Goal: Task Accomplishment & Management: Use online tool/utility

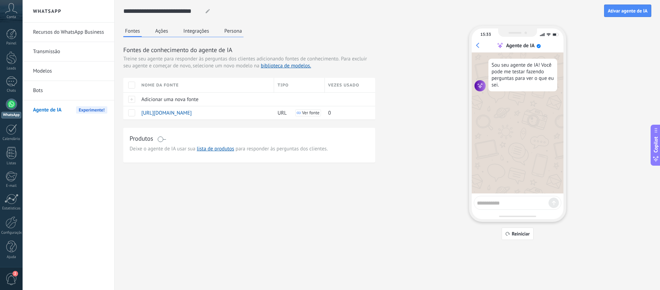
click at [156, 35] on button "Ações" at bounding box center [161, 31] width 16 height 10
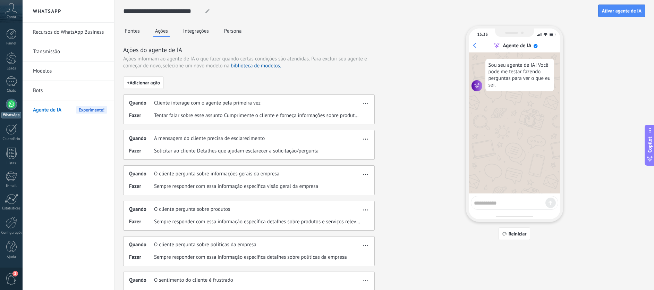
click at [364, 103] on icon "button" at bounding box center [366, 103] width 5 height 1
click at [361, 110] on div "Editar" at bounding box center [352, 114] width 33 height 14
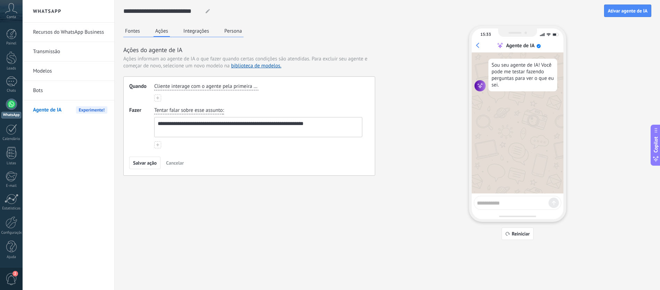
click at [156, 146] on icon at bounding box center [157, 144] width 3 height 3
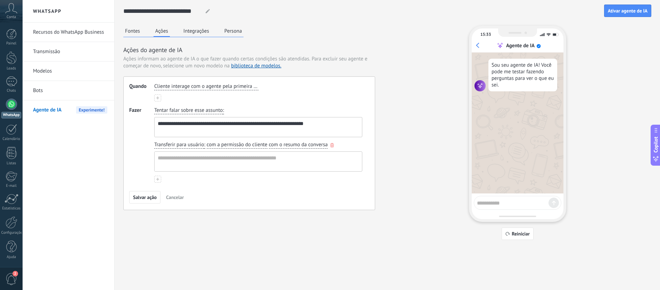
click at [332, 146] on icon "button" at bounding box center [331, 145] width 3 height 4
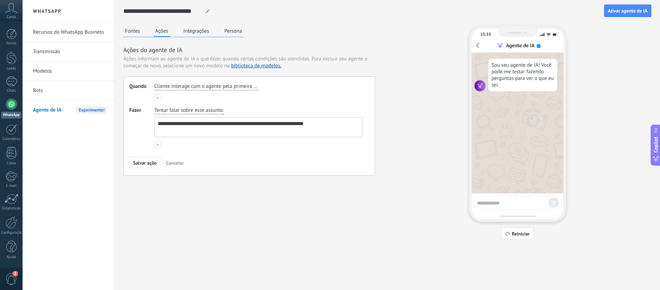
click at [421, 125] on div "**********" at bounding box center [387, 133] width 528 height 214
click at [175, 164] on span "Cancelar" at bounding box center [175, 162] width 18 height 5
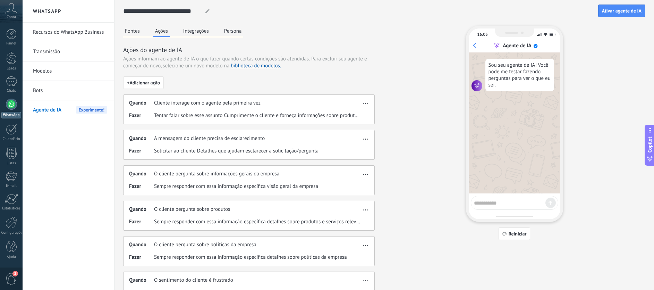
click at [193, 34] on button "Integrações" at bounding box center [196, 31] width 29 height 10
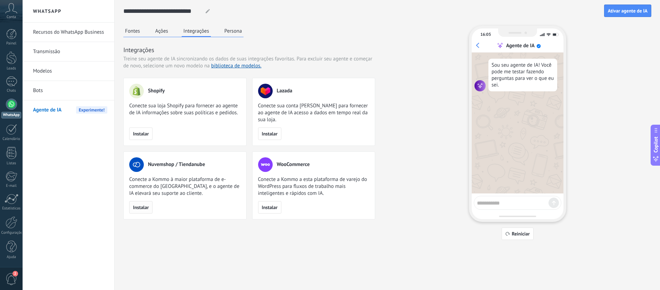
click at [143, 210] on button "Instalar" at bounding box center [140, 207] width 23 height 12
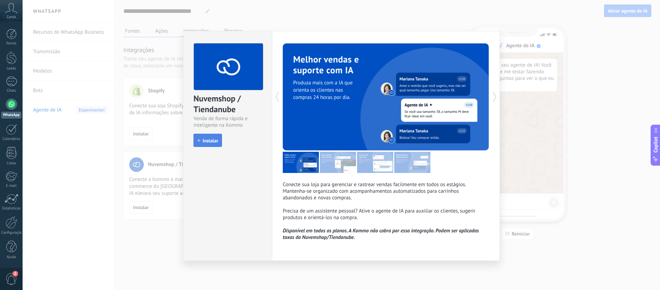
click at [211, 143] on span "Instalar" at bounding box center [210, 140] width 16 height 5
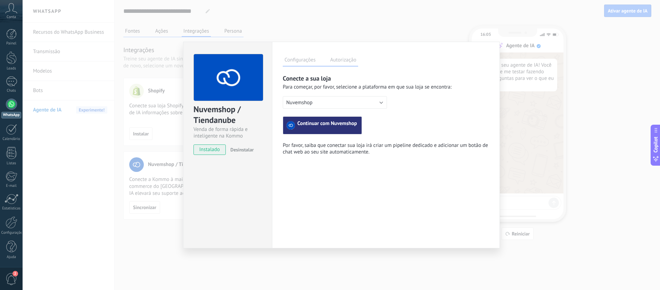
click at [328, 128] on span "Continuar com Nuvemshop" at bounding box center [327, 125] width 60 height 8
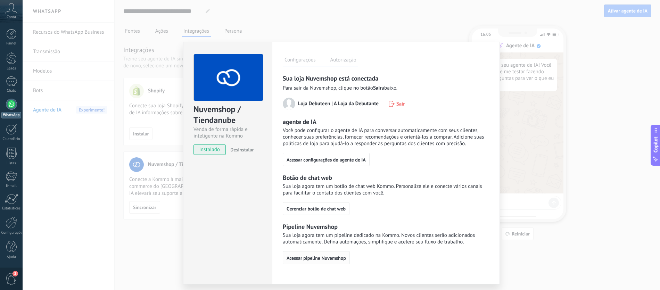
click at [333, 259] on span "Acessar pipeline Nuvemshop" at bounding box center [315, 258] width 59 height 5
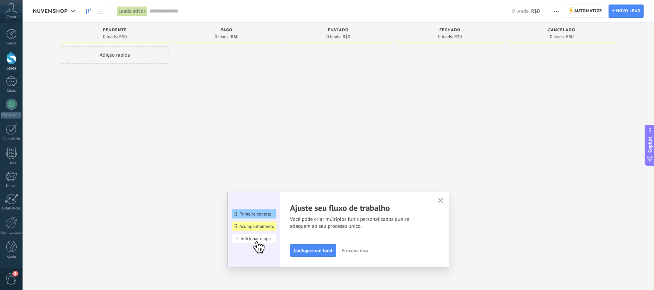
click at [443, 198] on icon "button" at bounding box center [441, 200] width 5 height 5
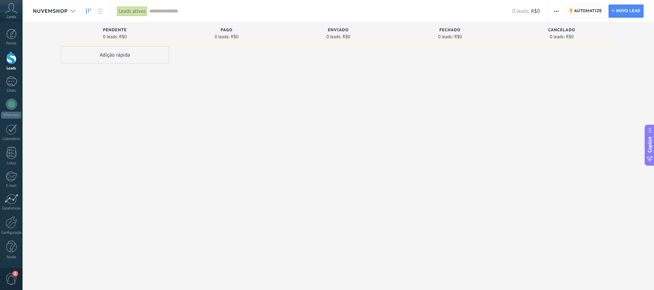
click at [69, 12] on div at bounding box center [72, 12] width 11 height 14
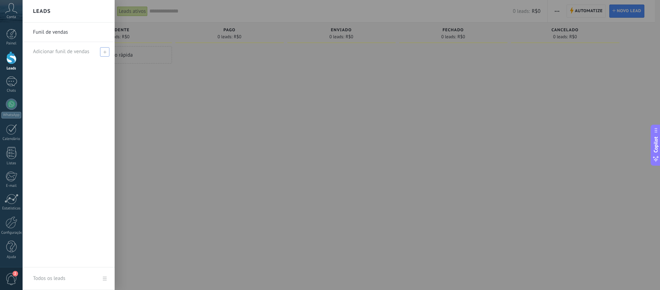
click at [71, 53] on span "Adicionar funil de vendas" at bounding box center [61, 51] width 56 height 7
click at [164, 66] on div at bounding box center [353, 145] width 660 height 290
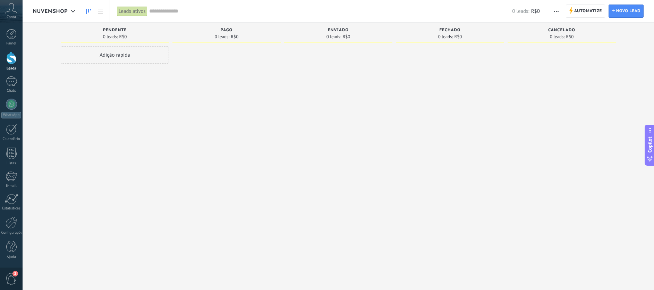
click at [58, 8] on span "Nuvemshop" at bounding box center [50, 11] width 35 height 7
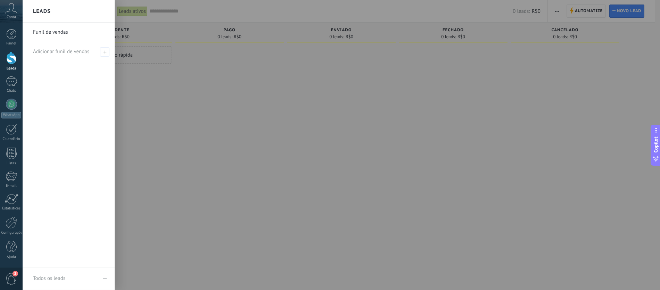
click at [195, 57] on div at bounding box center [353, 145] width 660 height 290
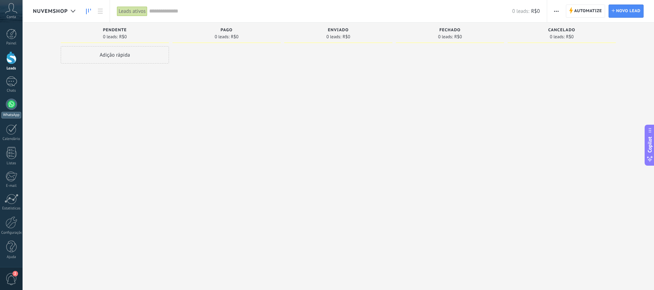
click at [11, 107] on div at bounding box center [11, 104] width 11 height 11
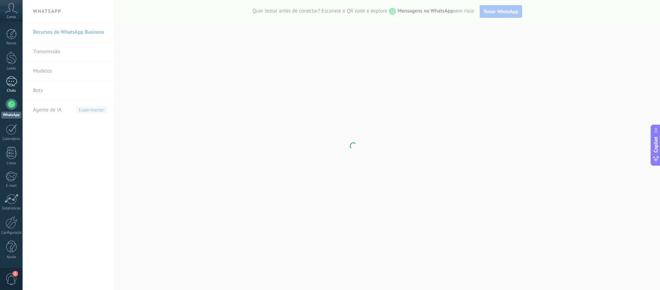
click at [9, 77] on div at bounding box center [11, 81] width 11 height 10
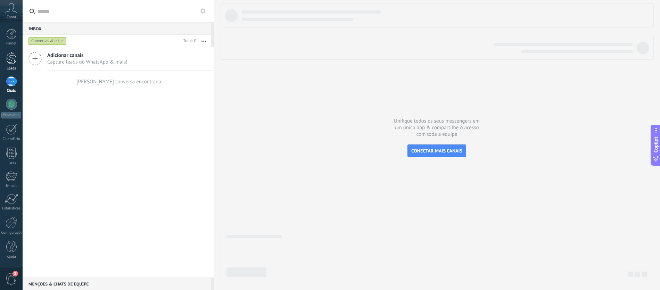
click at [12, 62] on div at bounding box center [11, 57] width 10 height 13
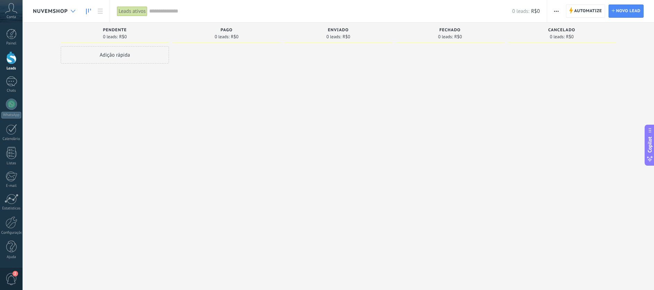
click at [77, 12] on div at bounding box center [72, 12] width 11 height 14
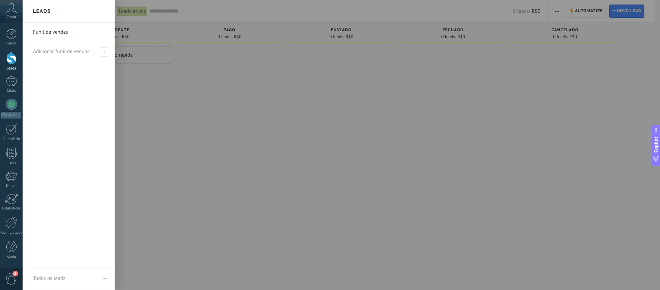
click at [75, 32] on link "Funil de vendas" at bounding box center [70, 32] width 75 height 19
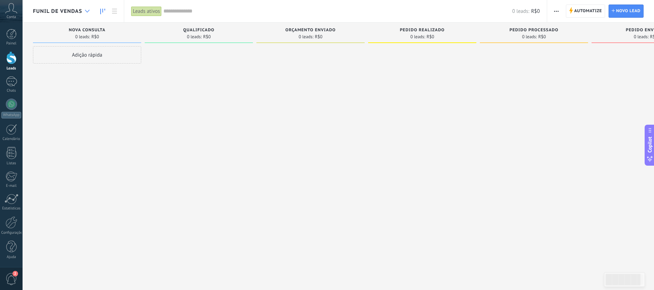
click at [84, 10] on div at bounding box center [87, 12] width 11 height 14
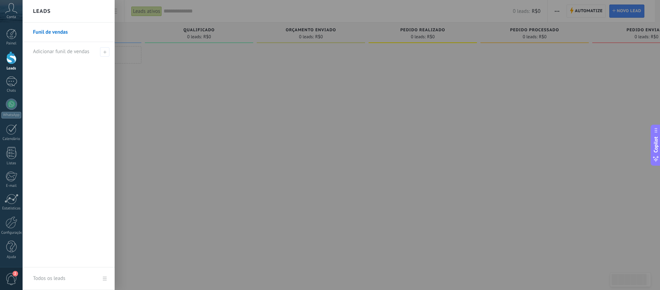
click at [48, 35] on link "Funil de vendas" at bounding box center [70, 32] width 75 height 19
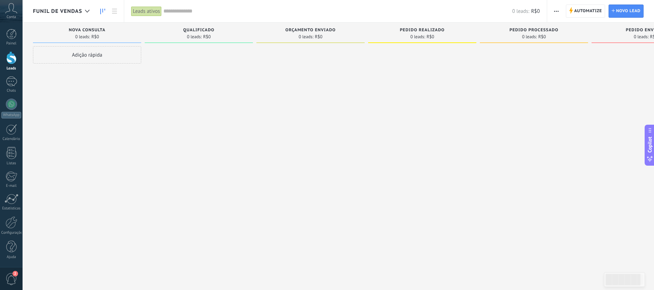
click at [85, 10] on icon at bounding box center [87, 11] width 5 height 3
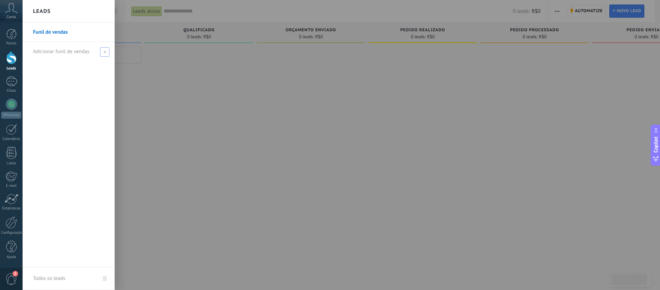
click at [66, 55] on div "Adicionar funil de vendas" at bounding box center [70, 51] width 75 height 19
click at [186, 79] on div at bounding box center [353, 145] width 660 height 290
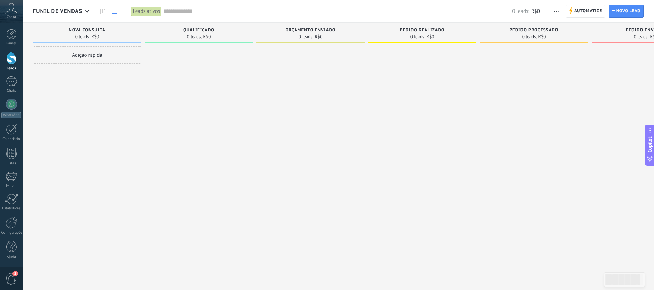
click at [115, 12] on icon at bounding box center [114, 11] width 5 height 5
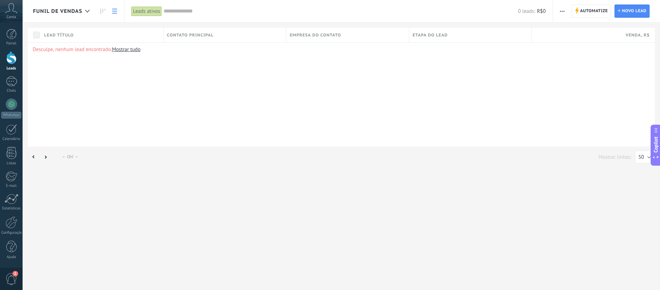
click at [115, 12] on icon at bounding box center [114, 11] width 5 height 5
click at [563, 11] on icon "button" at bounding box center [562, 11] width 5 height 1
click at [523, 72] on div "Desculpe, nenhum lead encontrado. Mostrar tudo" at bounding box center [341, 94] width 627 height 104
drag, startPoint x: 14, startPoint y: 109, endPoint x: 56, endPoint y: 101, distance: 43.0
click at [14, 109] on div at bounding box center [11, 104] width 11 height 11
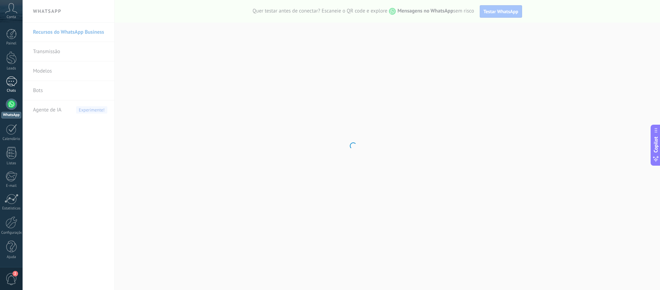
click at [9, 80] on div at bounding box center [11, 81] width 11 height 10
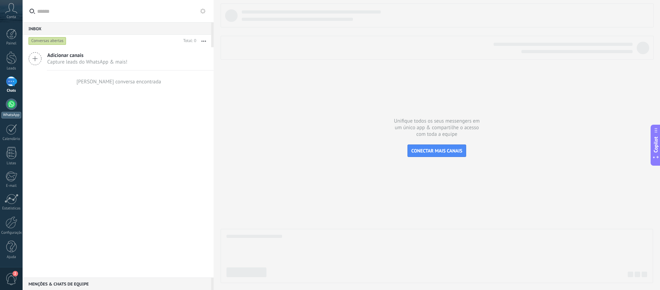
click at [11, 106] on div at bounding box center [11, 104] width 11 height 11
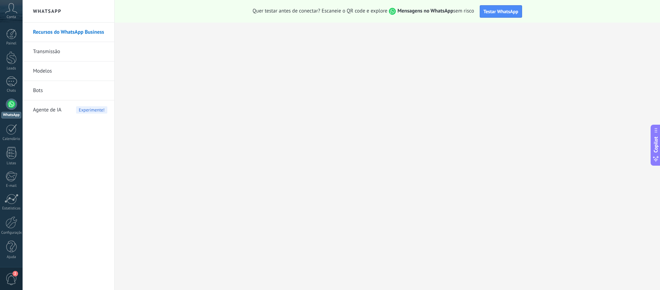
click at [62, 111] on div "Agente de IA Experimente!" at bounding box center [70, 109] width 74 height 19
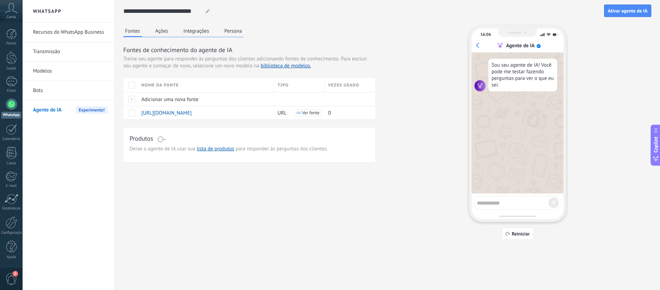
click at [167, 35] on button "Ações" at bounding box center [161, 31] width 16 height 10
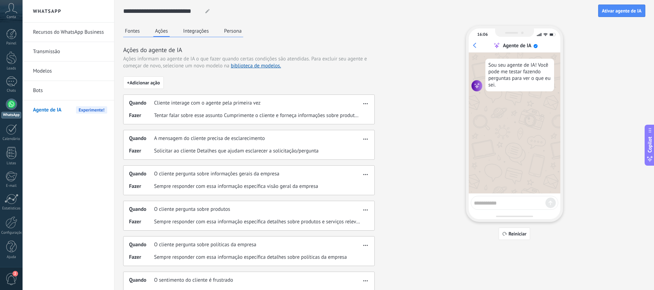
click at [198, 30] on button "Integrações" at bounding box center [196, 31] width 29 height 10
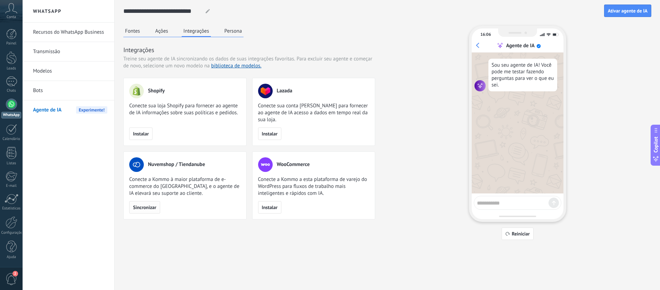
click at [148, 208] on span "Sincronizar" at bounding box center [144, 207] width 23 height 5
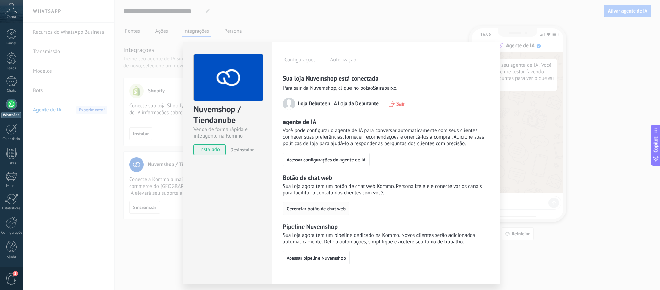
click at [340, 207] on span "Gerenciar botão de chat web" at bounding box center [315, 208] width 59 height 5
click at [333, 206] on span "Gerenciar botão de chat web" at bounding box center [315, 208] width 59 height 5
click at [331, 254] on button "Acessar pipeline Nuvemshop" at bounding box center [316, 257] width 67 height 13
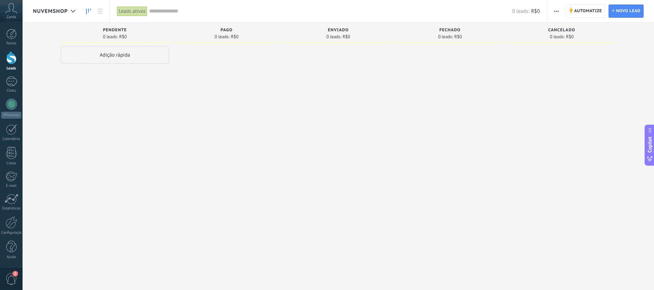
click at [554, 10] on button "button" at bounding box center [557, 11] width 10 height 13
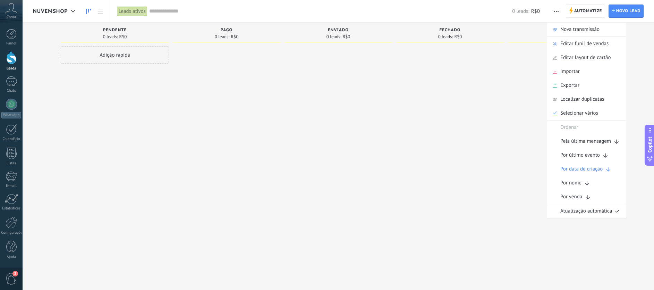
click at [510, 54] on div at bounding box center [562, 145] width 108 height 199
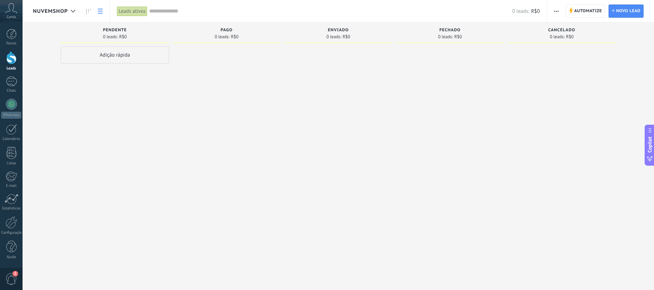
click at [105, 16] on link at bounding box center [100, 12] width 12 height 14
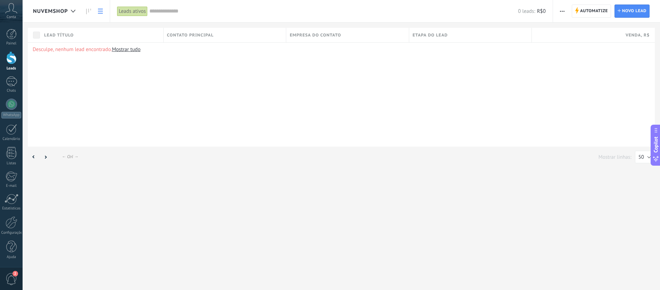
click at [67, 12] on span "Nuvemshop" at bounding box center [50, 11] width 35 height 7
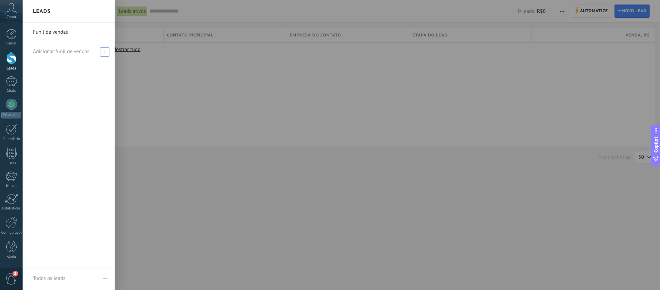
click at [79, 53] on span "Adicionar funil de vendas" at bounding box center [61, 51] width 56 height 7
type input "**"
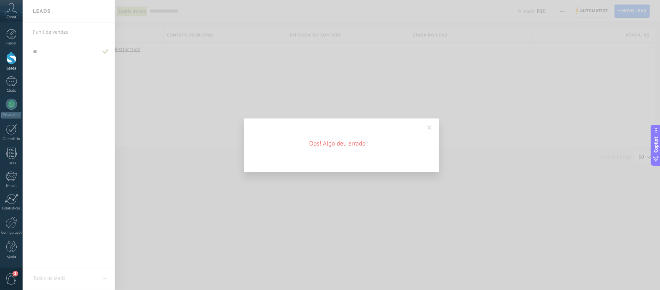
click at [431, 128] on span at bounding box center [429, 127] width 5 height 5
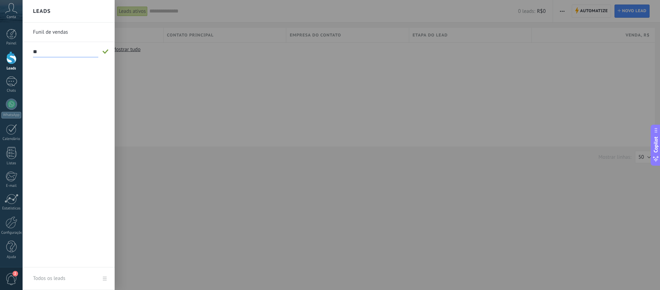
click at [194, 86] on div at bounding box center [353, 145] width 660 height 290
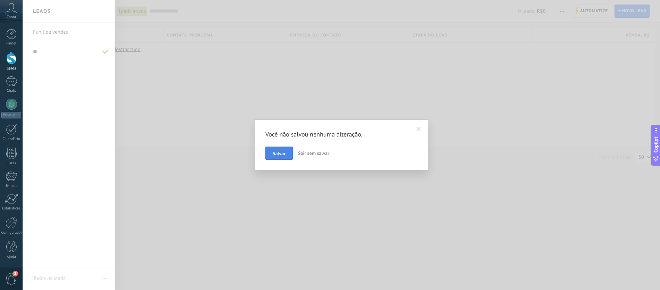
click at [285, 156] on span "Salvar" at bounding box center [279, 153] width 13 height 5
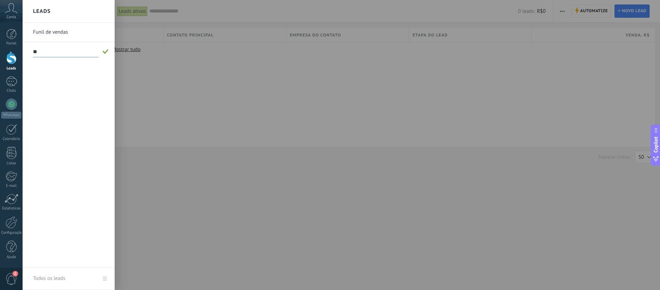
click at [285, 156] on div at bounding box center [353, 145] width 660 height 290
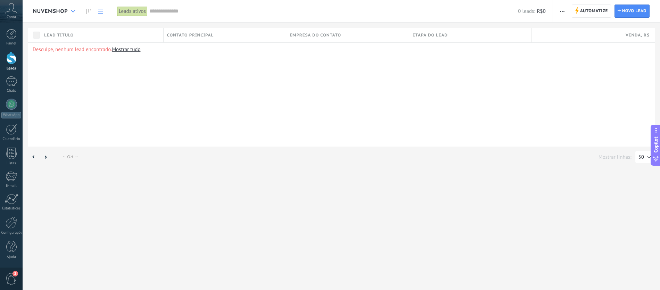
click at [74, 6] on div at bounding box center [72, 12] width 11 height 14
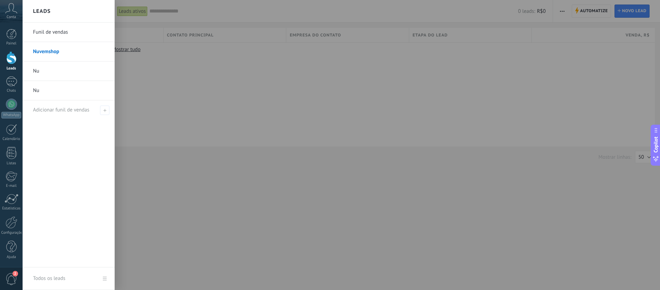
click at [49, 72] on link "Nu" at bounding box center [70, 70] width 75 height 19
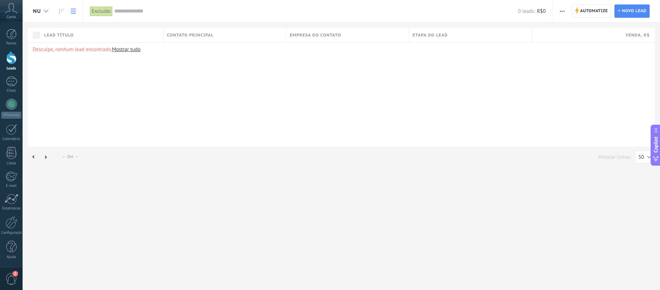
click at [45, 12] on icon at bounding box center [46, 11] width 5 height 3
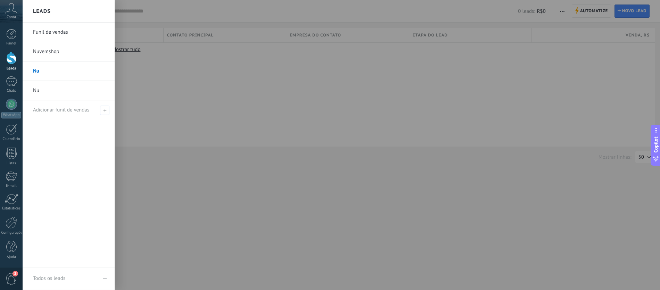
click at [48, 90] on link "Nu" at bounding box center [70, 90] width 75 height 19
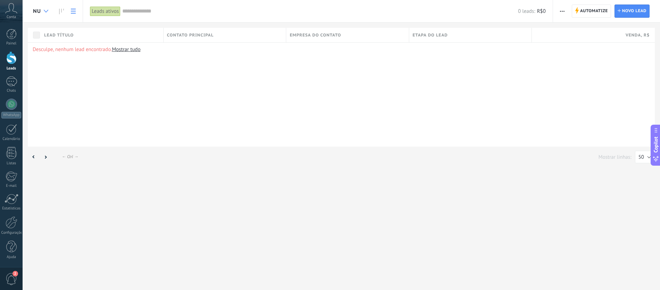
click at [42, 11] on div at bounding box center [45, 12] width 11 height 14
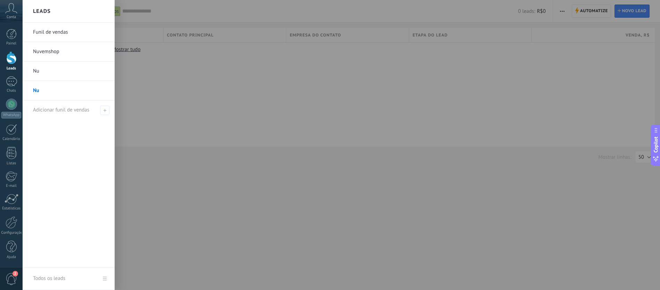
drag, startPoint x: 72, startPoint y: 73, endPoint x: 68, endPoint y: 80, distance: 7.3
click at [59, 74] on link "Nu" at bounding box center [70, 70] width 75 height 19
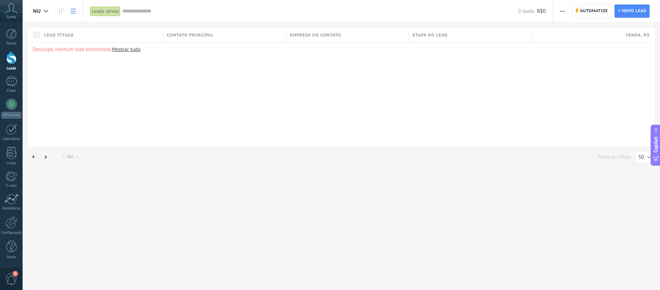
click at [561, 12] on span "button" at bounding box center [562, 11] width 5 height 13
click at [573, 43] on span "Editar funil de vendas" at bounding box center [590, 44] width 48 height 14
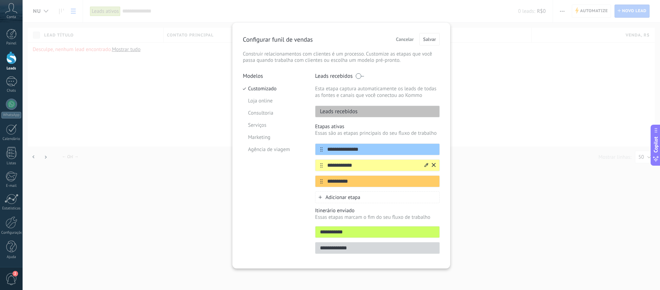
scroll to position [1, 0]
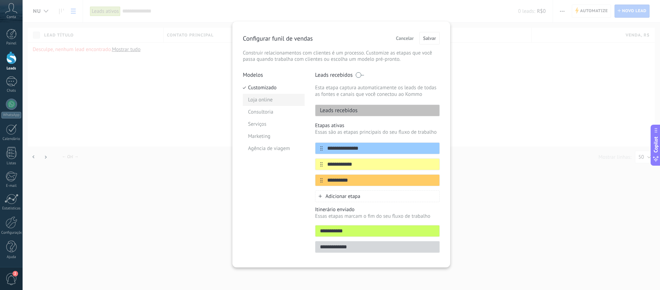
click at [261, 100] on li "Loja online" at bounding box center [274, 100] width 62 height 12
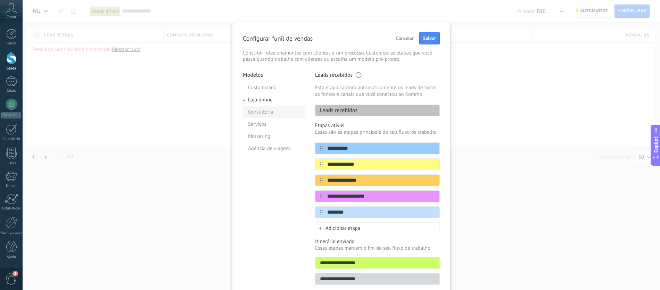
scroll to position [33, 0]
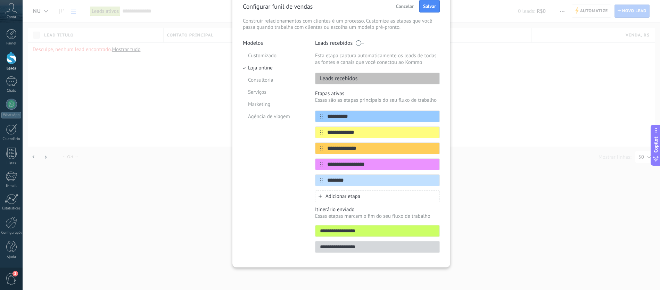
click at [518, 46] on div "**********" at bounding box center [341, 145] width 637 height 290
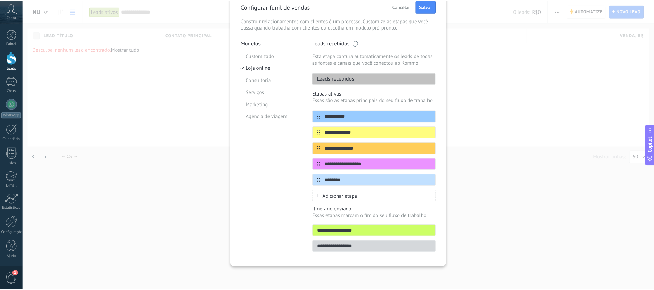
scroll to position [0, 0]
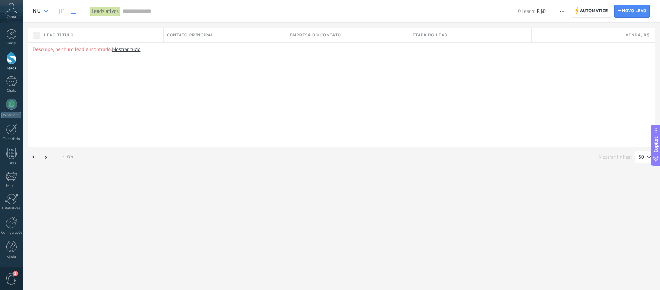
click at [43, 12] on div at bounding box center [45, 12] width 11 height 14
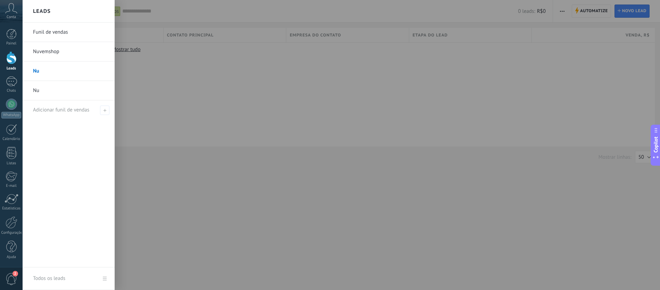
click at [53, 51] on link "Nuvemshop" at bounding box center [70, 51] width 75 height 19
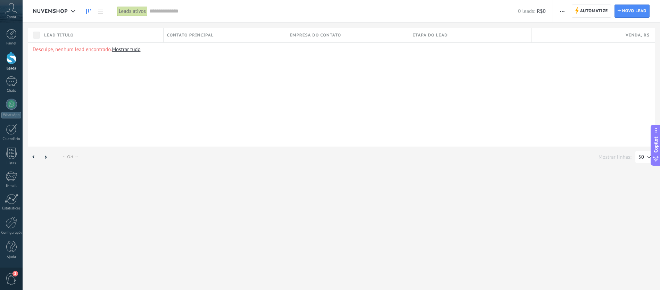
click at [86, 15] on link at bounding box center [89, 12] width 12 height 14
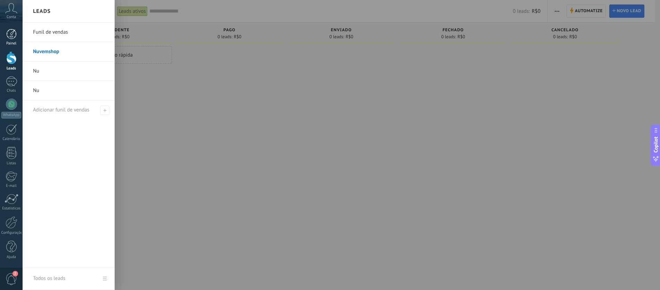
click at [18, 40] on link "Painel" at bounding box center [11, 37] width 23 height 17
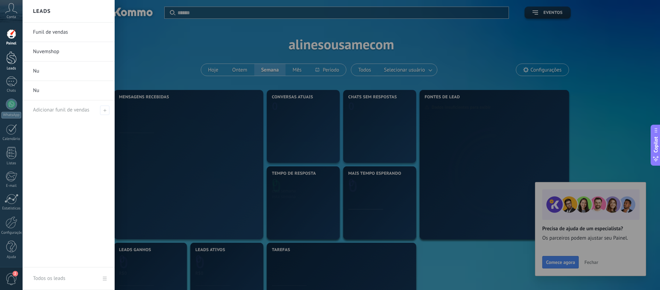
click at [9, 66] on link "Leads" at bounding box center [11, 60] width 23 height 19
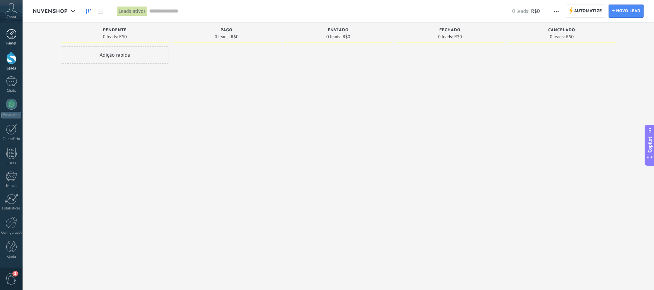
click at [11, 42] on div "Painel" at bounding box center [11, 43] width 20 height 5
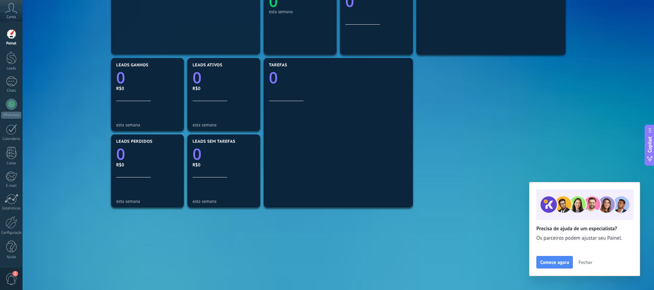
scroll to position [185, 0]
click at [8, 136] on link "Calendário" at bounding box center [11, 132] width 23 height 17
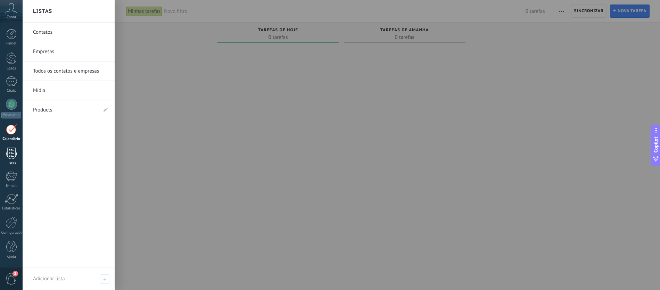
click at [11, 156] on div at bounding box center [11, 153] width 10 height 12
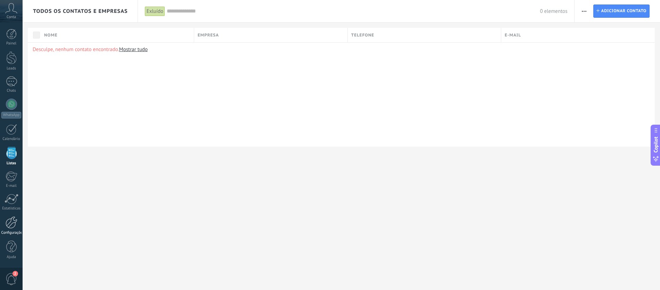
click at [4, 224] on link "Configurações" at bounding box center [11, 225] width 23 height 19
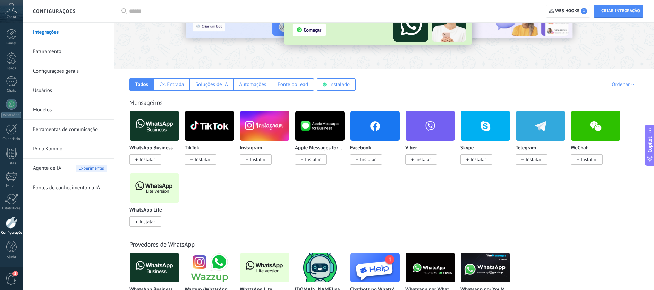
scroll to position [69, 0]
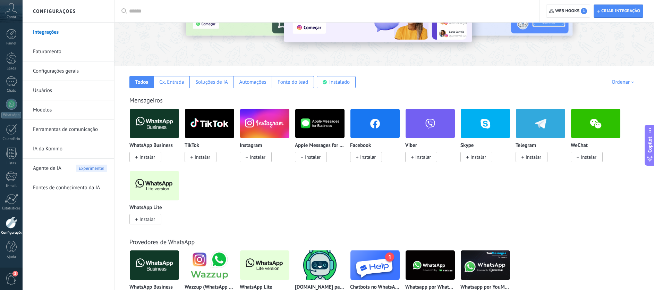
click at [49, 172] on span "Agente de IA" at bounding box center [47, 168] width 28 height 19
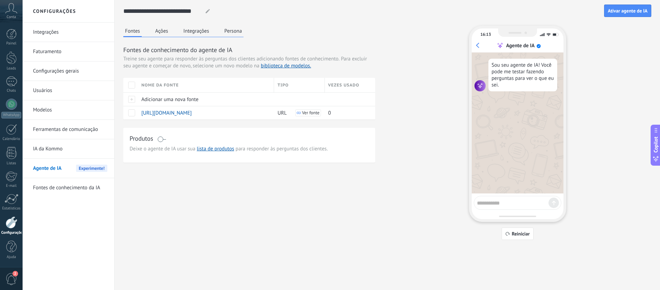
click at [155, 35] on button "Ações" at bounding box center [161, 31] width 16 height 10
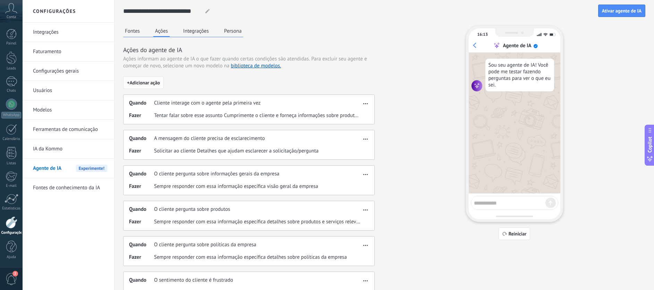
click at [145, 84] on span "+ Adicionar ação" at bounding box center [143, 82] width 33 height 5
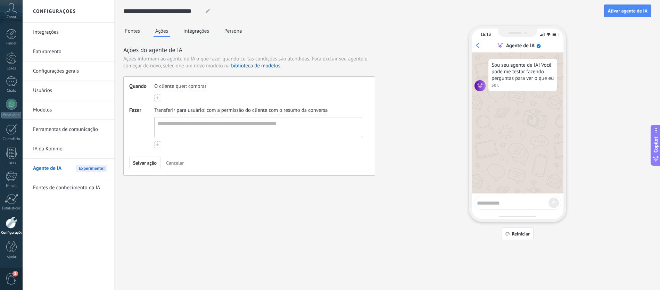
click at [157, 99] on icon at bounding box center [157, 98] width 3 height 3
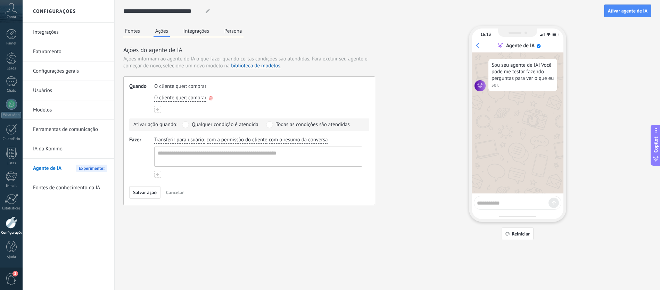
click at [210, 97] on icon "button" at bounding box center [210, 98] width 3 height 4
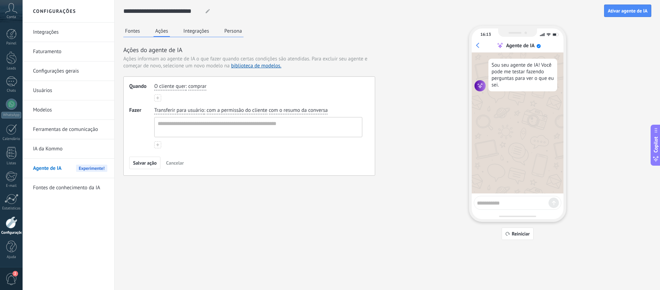
click at [187, 85] on div "O cliente quer : comprar" at bounding box center [258, 87] width 211 height 10
click at [190, 88] on span "comprar" at bounding box center [197, 86] width 18 height 7
click at [207, 85] on input "button" at bounding box center [202, 86] width 28 height 7
click at [162, 87] on span "O cliente quer" at bounding box center [170, 86] width 32 height 7
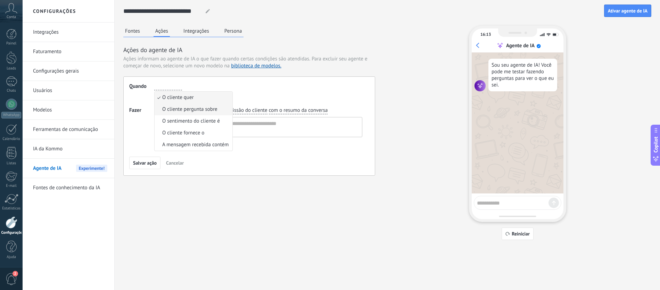
click at [166, 105] on li "O cliente pergunta sobre" at bounding box center [194, 109] width 78 height 12
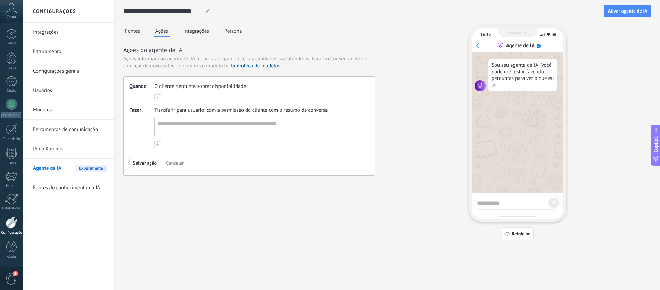
click at [223, 86] on span "disponibilidade" at bounding box center [229, 86] width 34 height 7
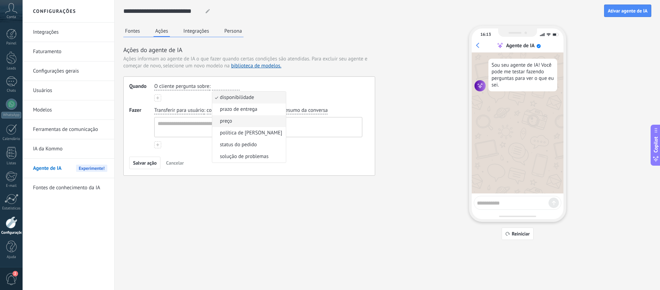
click at [231, 117] on li "preço" at bounding box center [249, 121] width 74 height 12
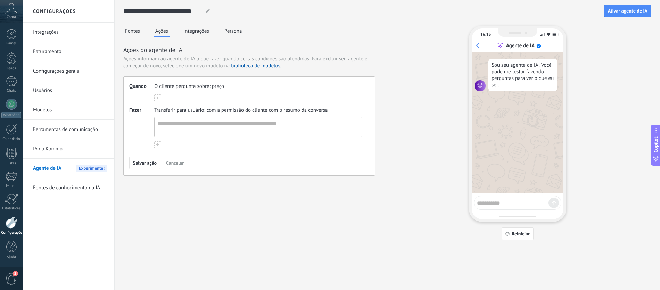
click at [217, 83] on span "preço" at bounding box center [218, 86] width 12 height 7
click at [236, 81] on div "Quando O cliente pergunta sobre : preço disponibilidade prazo de entrega preço …" at bounding box center [249, 125] width 252 height 99
click at [160, 110] on span "Transferir para usuário" at bounding box center [179, 110] width 50 height 7
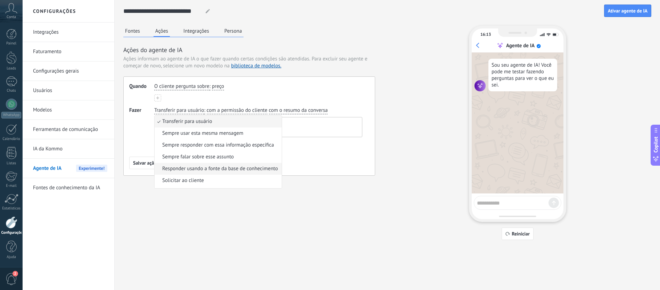
click at [161, 171] on li "Responder usando a fonte da base de conhecimento" at bounding box center [218, 169] width 127 height 12
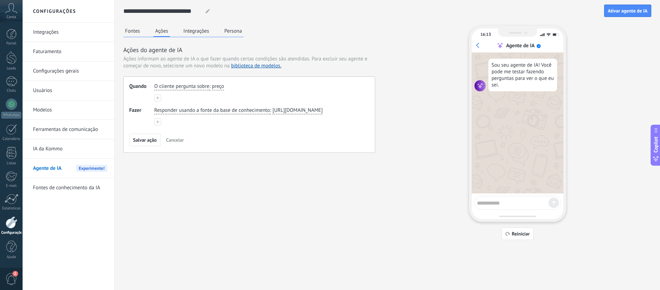
click at [168, 108] on span "Responder usando a fonte da base de conhecimento" at bounding box center [212, 110] width 116 height 7
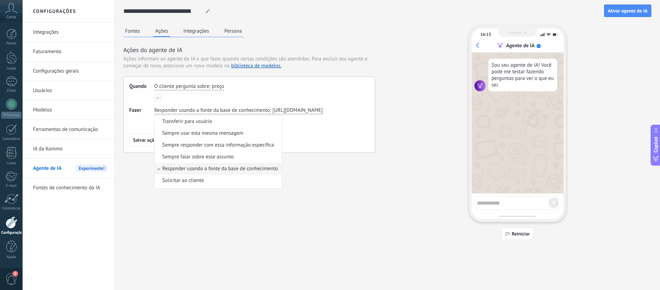
scroll to position [17, 0]
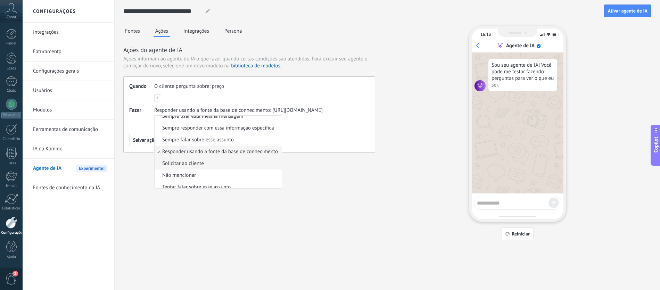
click at [242, 166] on li "Solicitar ao cliente" at bounding box center [218, 164] width 127 height 12
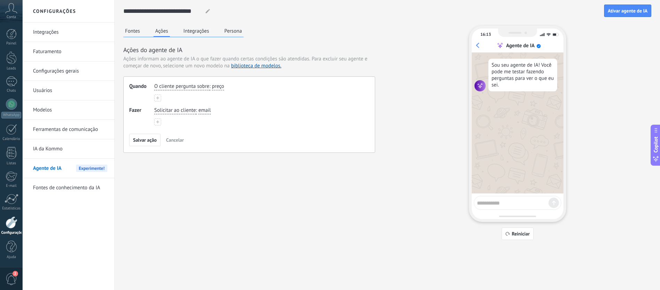
click at [178, 110] on span "Solicitar ao cliente" at bounding box center [175, 110] width 42 height 7
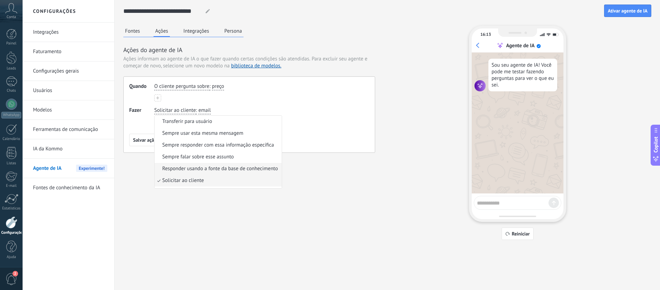
scroll to position [22, 0]
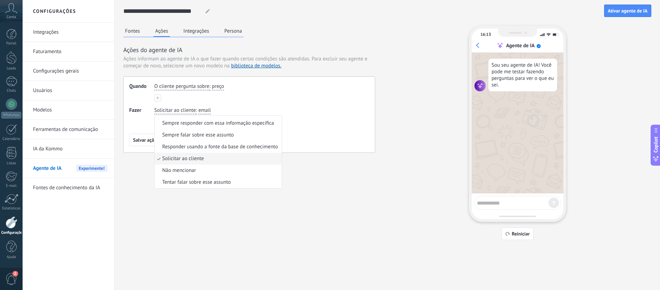
click at [302, 153] on div "Fontes Ações Integrações Persona Ações do agente de IA Ações informam ao agente…" at bounding box center [387, 133] width 528 height 214
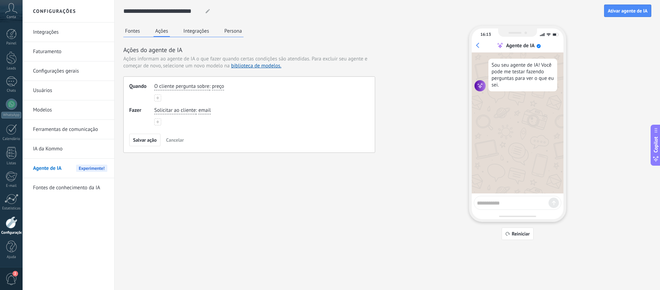
click at [203, 111] on span "email" at bounding box center [204, 110] width 12 height 7
drag, startPoint x: 244, startPoint y: 113, endPoint x: 202, endPoint y: 117, distance: 41.9
click at [244, 113] on div "Solicitar ao cliente : email email nome telefone endereço" at bounding box center [258, 111] width 211 height 10
click at [169, 109] on span "Solicitar ao cliente" at bounding box center [175, 110] width 42 height 7
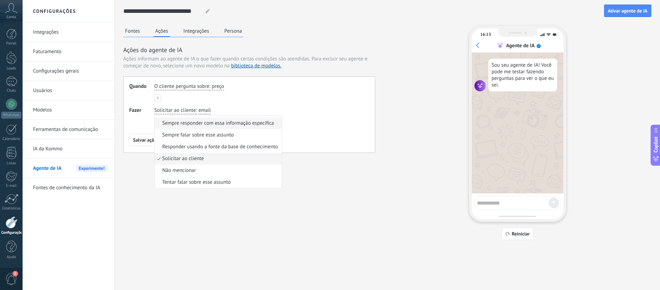
click at [192, 124] on span "Sempre responder com essa informação específica" at bounding box center [218, 123] width 112 height 7
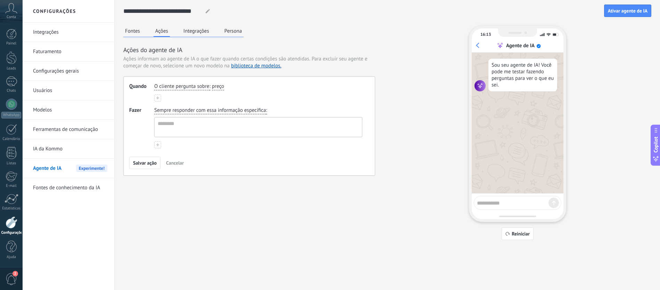
click at [177, 112] on span "Sempre responder com essa informação específica" at bounding box center [210, 110] width 112 height 7
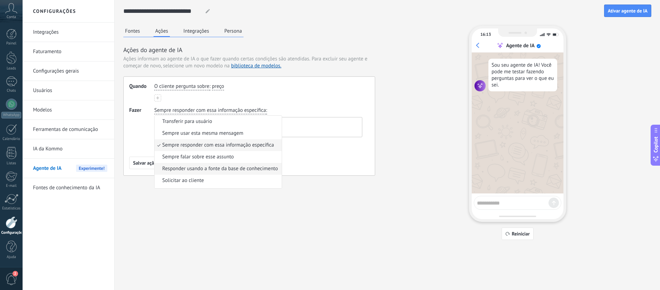
click at [194, 169] on span "Responder usando a fonte da base de conhecimento" at bounding box center [220, 168] width 116 height 7
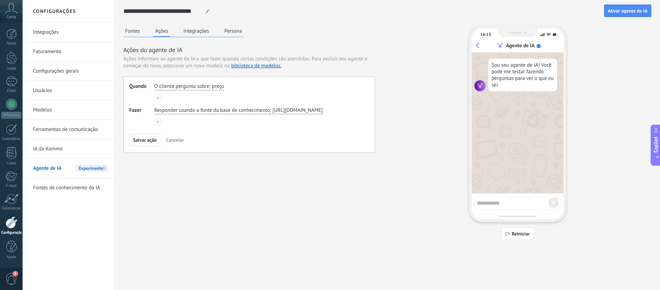
click at [145, 136] on button "Salvar ação" at bounding box center [144, 140] width 31 height 12
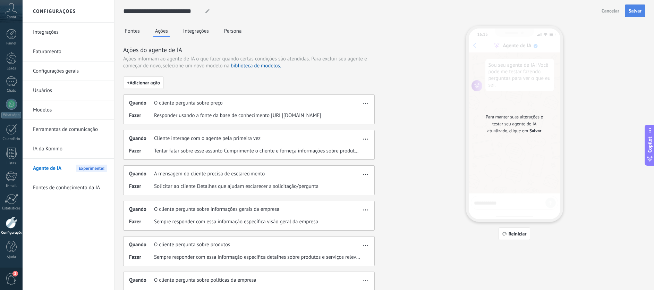
click at [632, 15] on button "Salvar" at bounding box center [635, 11] width 20 height 12
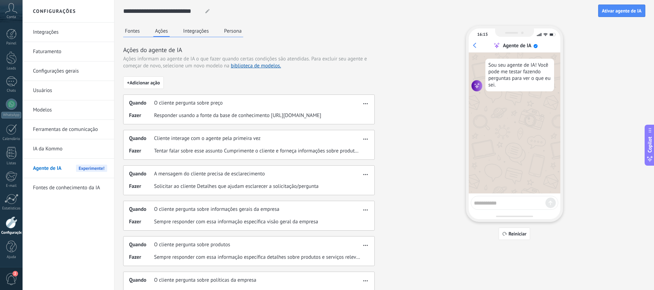
click at [228, 32] on button "Persona" at bounding box center [233, 31] width 21 height 10
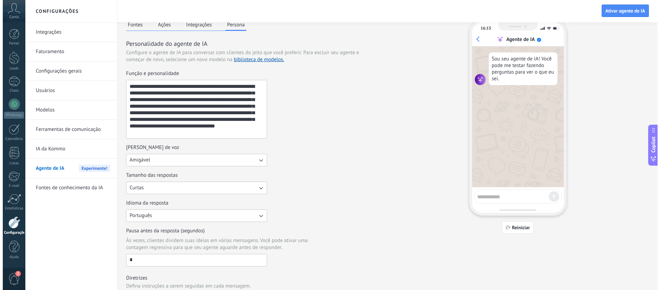
scroll to position [0, 0]
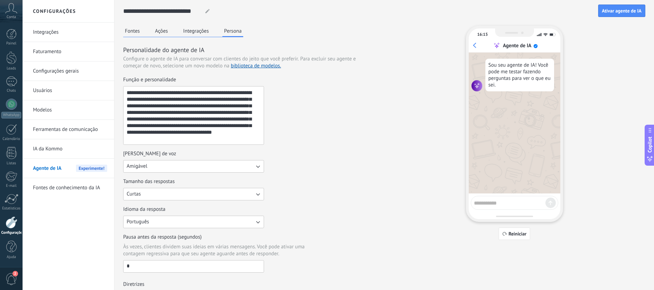
click at [166, 31] on button "Ações" at bounding box center [161, 31] width 16 height 10
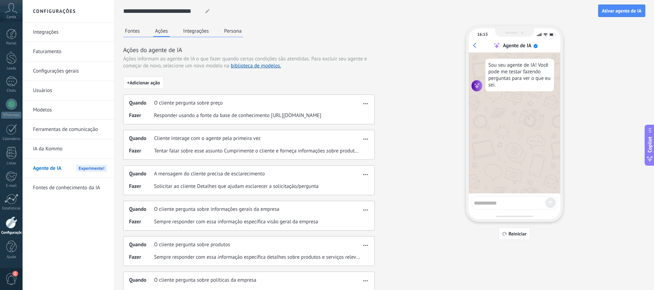
click at [135, 32] on button "Fontes" at bounding box center [132, 31] width 18 height 10
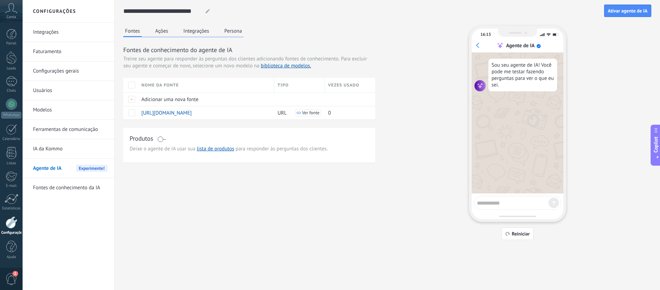
click at [372, 182] on div "Fontes Ações Integrações Persona Fontes de conhecimento do agente de IA Treine …" at bounding box center [387, 133] width 528 height 214
